Goal: Browse casually

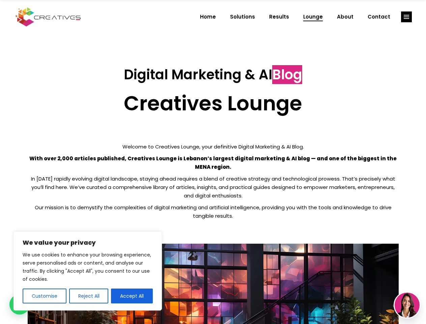
click at [213, 162] on p "With over 2,000 articles published, Creatives Lounge is Lebanon’s largest digit…" at bounding box center [213, 162] width 371 height 17
click at [44, 296] on button "Customise" at bounding box center [45, 295] width 44 height 15
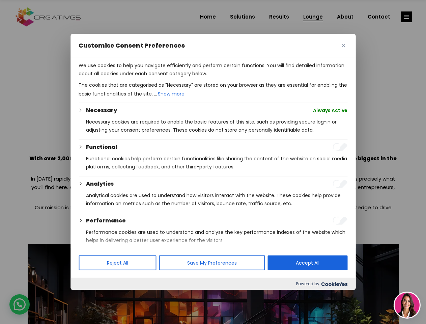
click at [88, 296] on div at bounding box center [213, 162] width 426 height 324
click at [132, 296] on div at bounding box center [213, 162] width 426 height 324
click at [406, 17] on div at bounding box center [213, 162] width 426 height 324
click at [407, 305] on img at bounding box center [407, 304] width 25 height 25
